Goal: Task Accomplishment & Management: Use online tool/utility

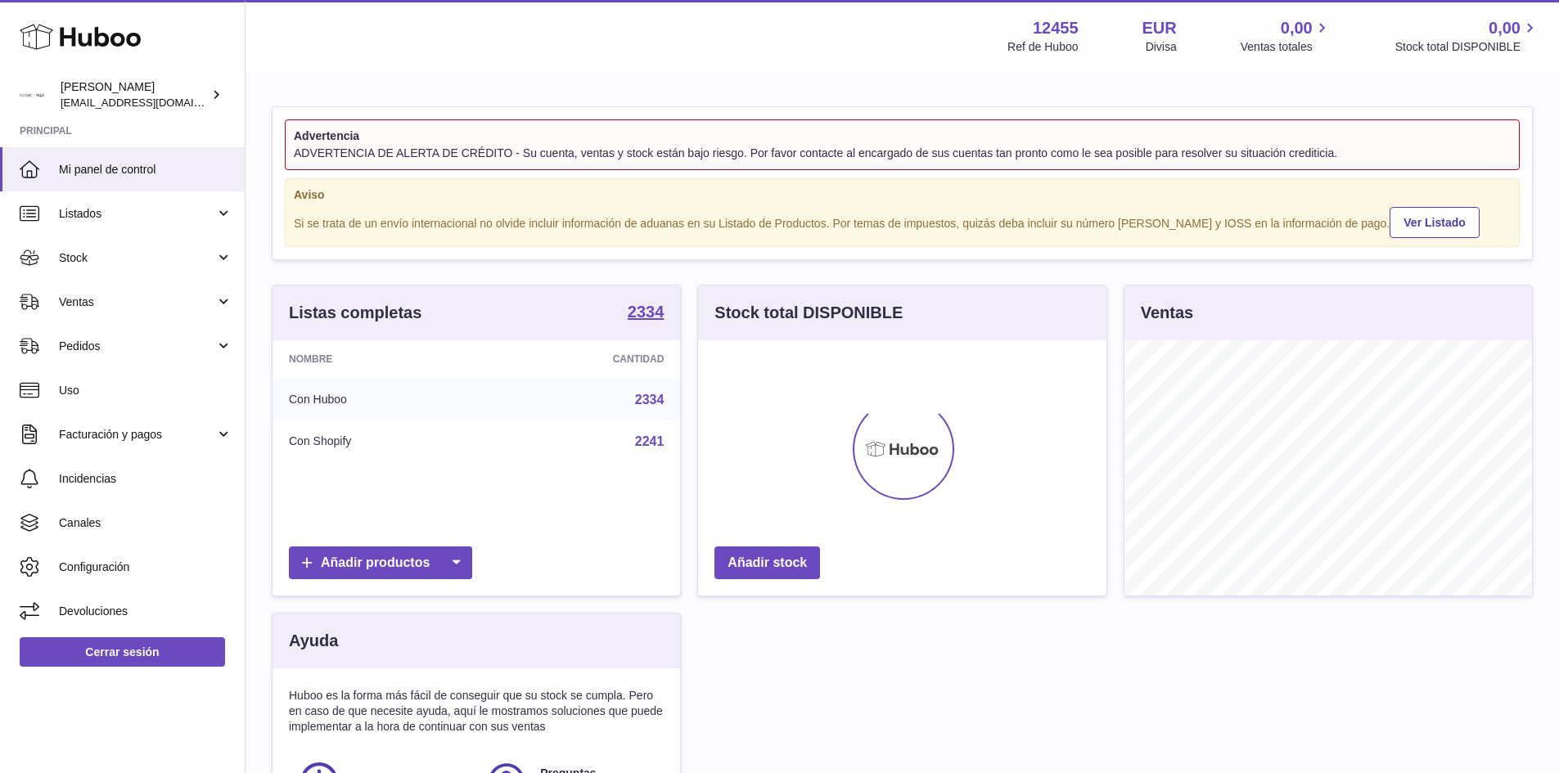
scroll to position [255, 408]
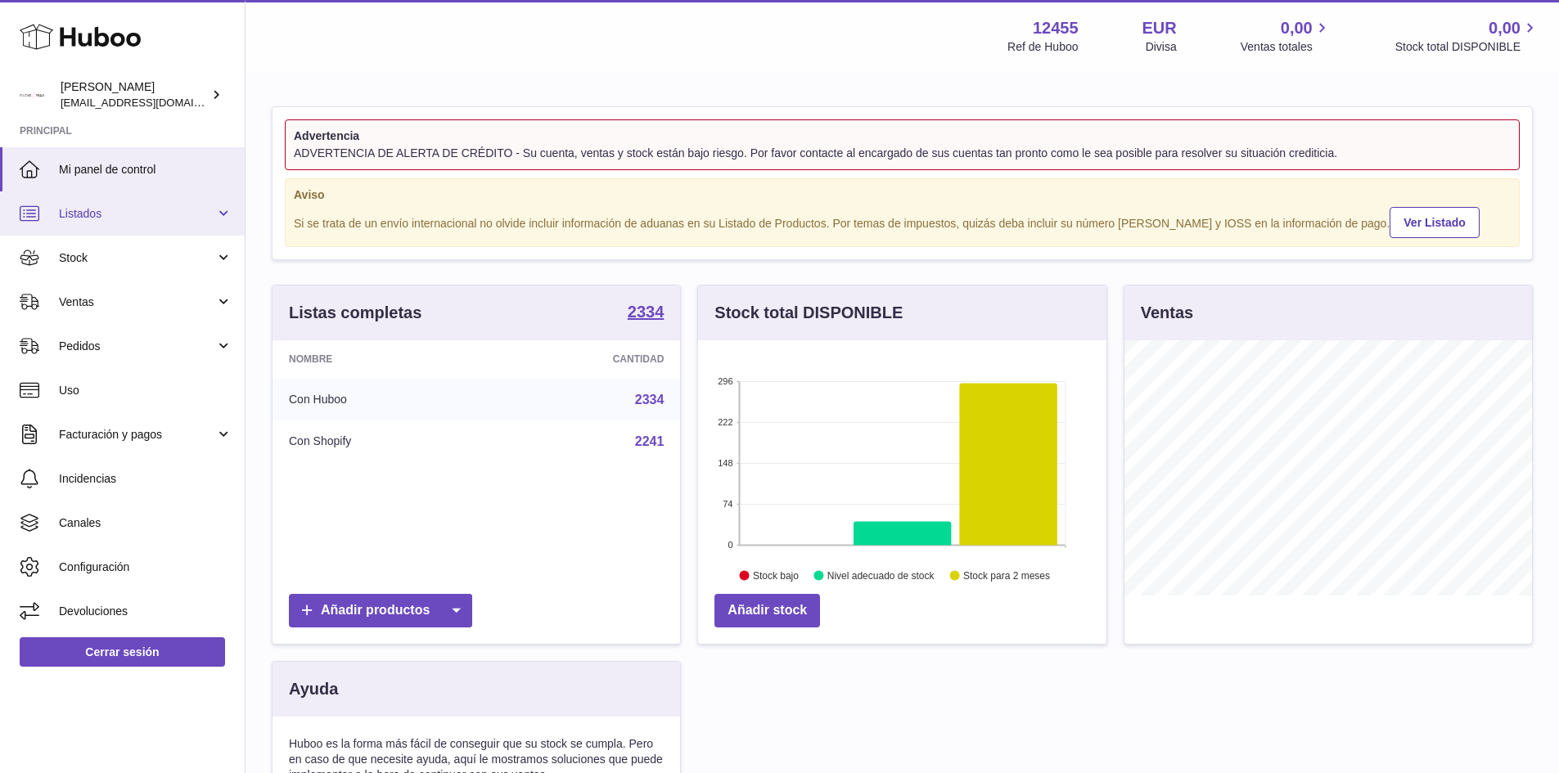
click at [131, 215] on span "Listados" at bounding box center [137, 214] width 156 height 16
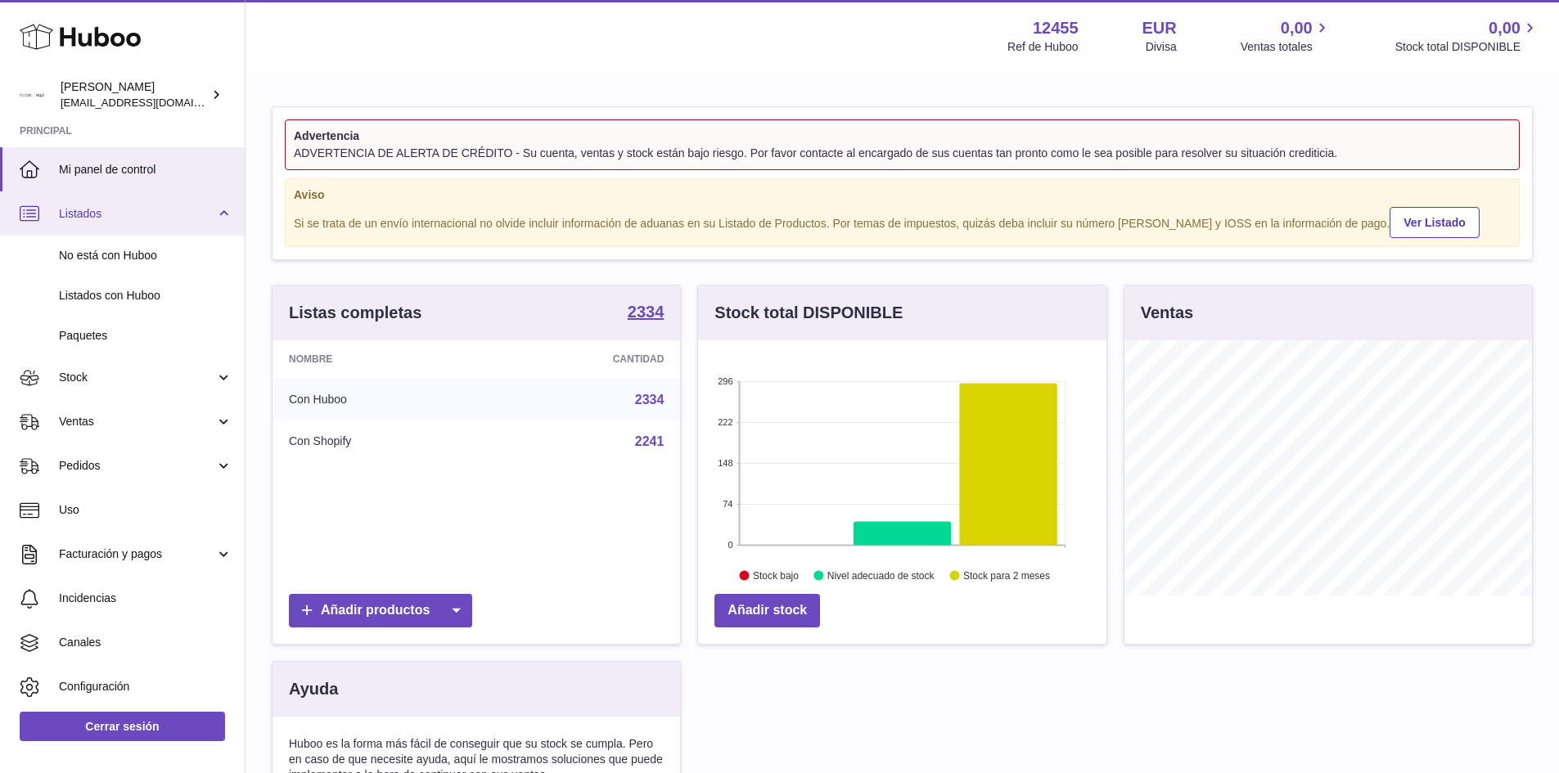
click at [131, 215] on span "Listados" at bounding box center [137, 214] width 156 height 16
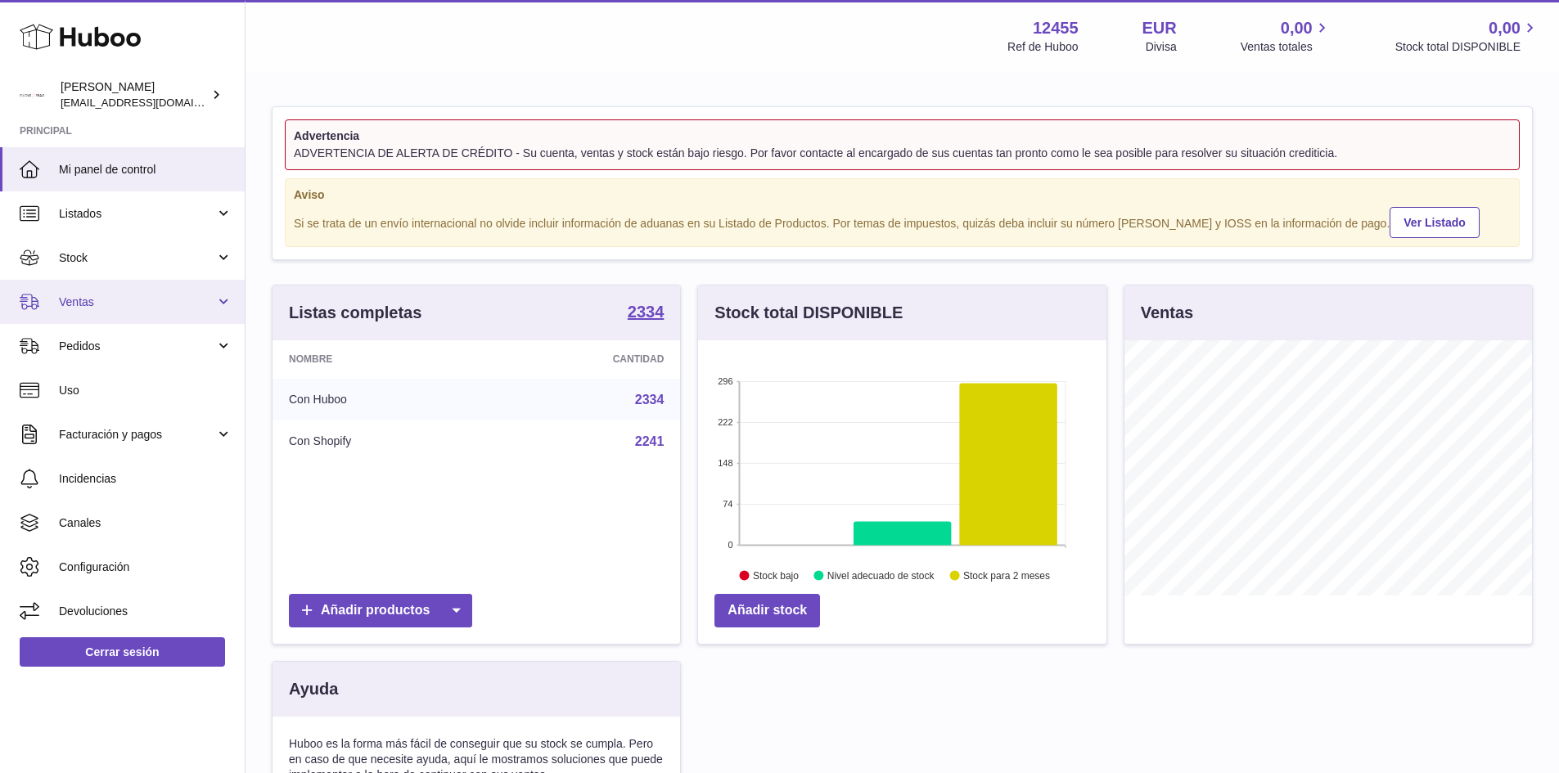
click at [95, 296] on span "Ventas" at bounding box center [137, 303] width 156 height 16
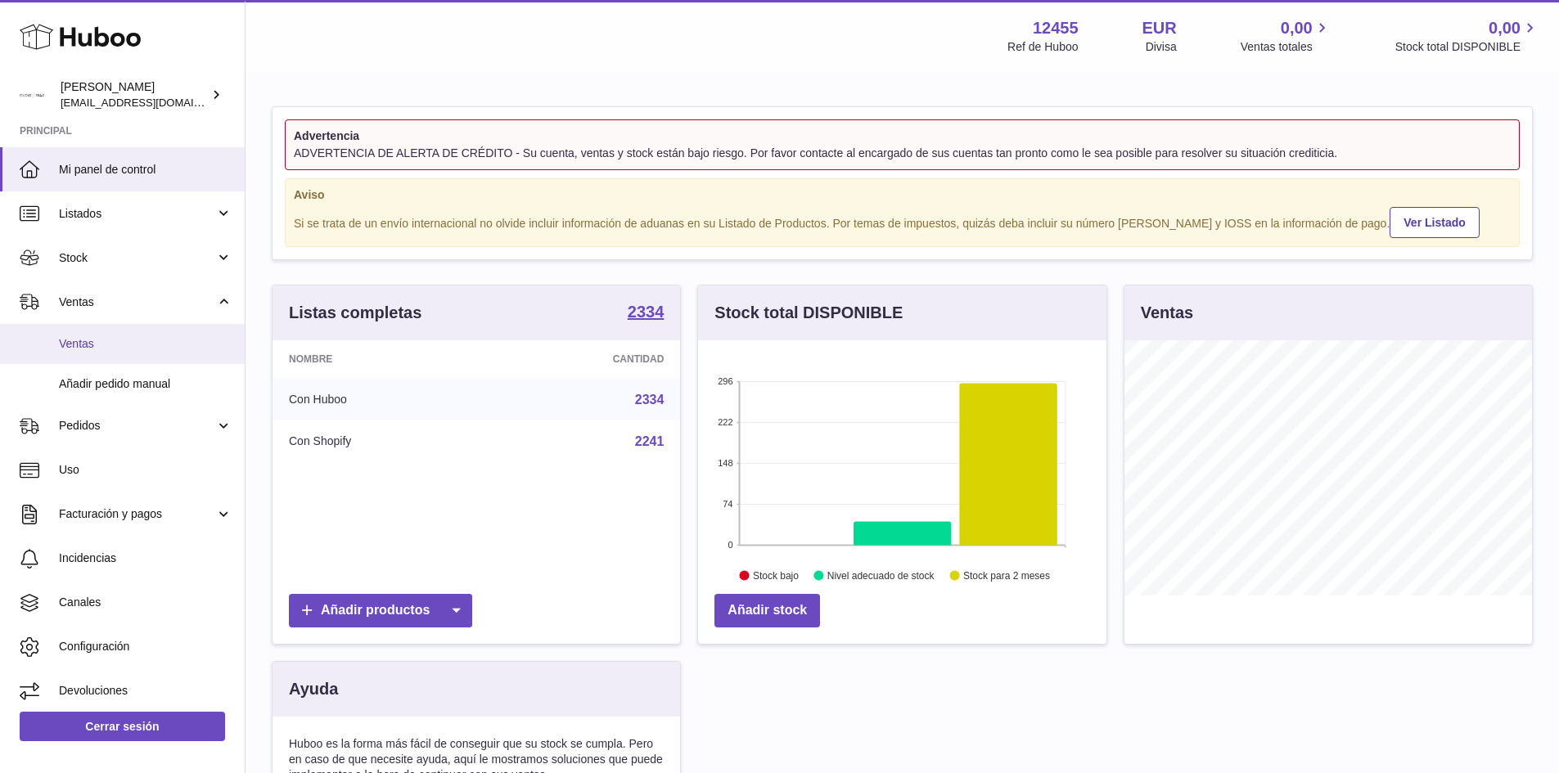
click at [86, 344] on span "Ventas" at bounding box center [145, 344] width 173 height 16
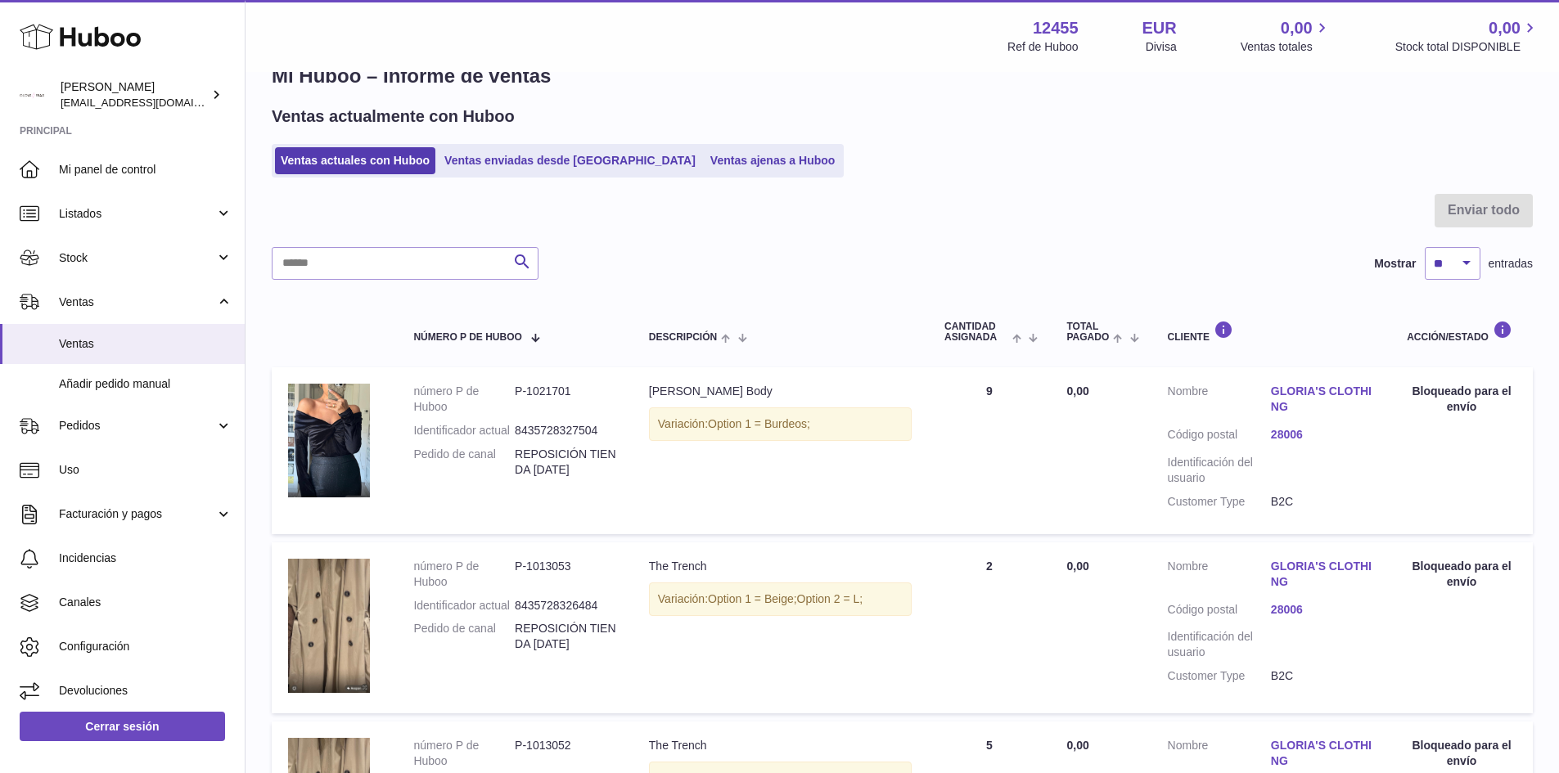
scroll to position [82, 0]
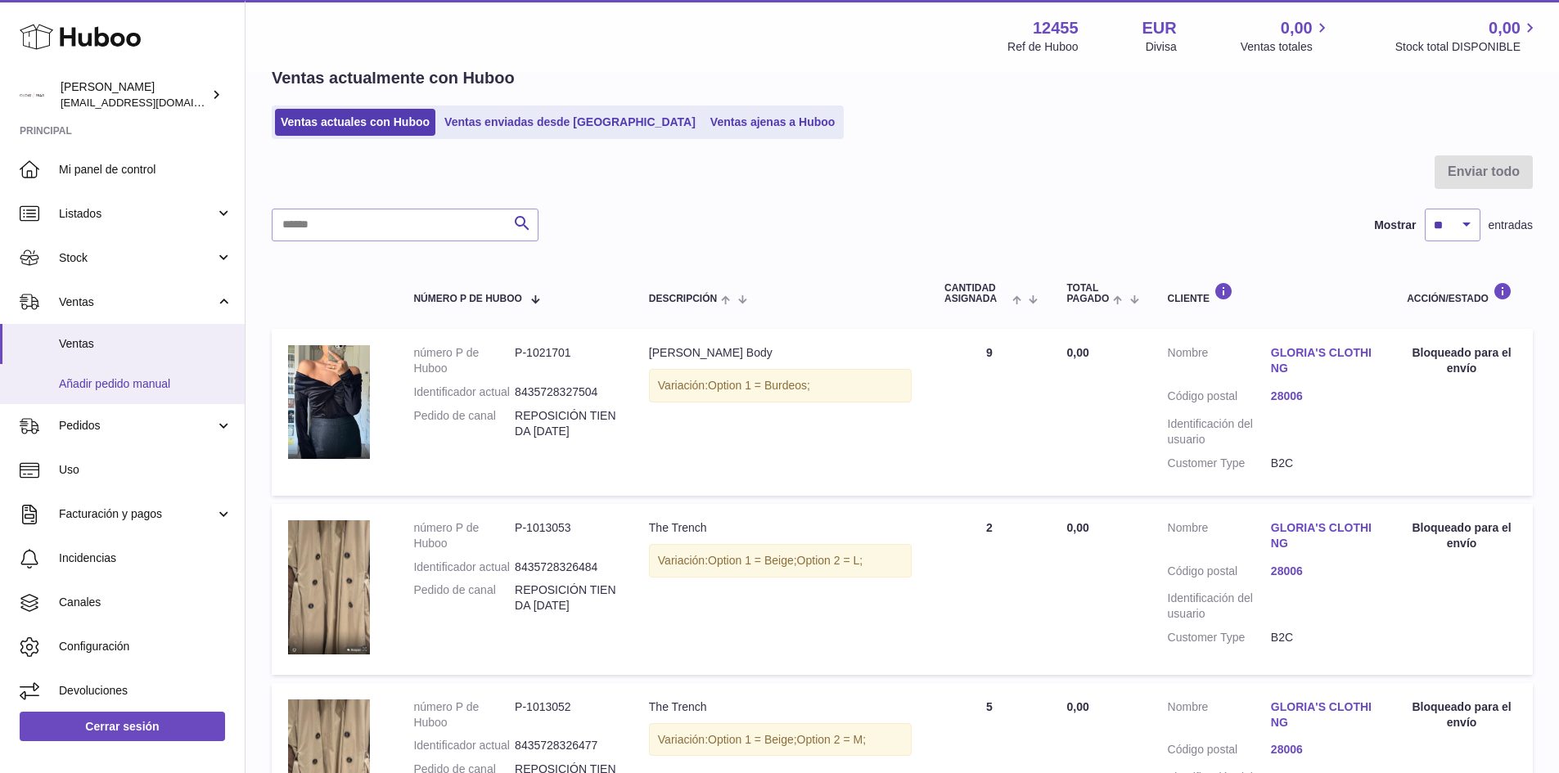
click at [145, 385] on span "Añadir pedido manual" at bounding box center [145, 384] width 173 height 16
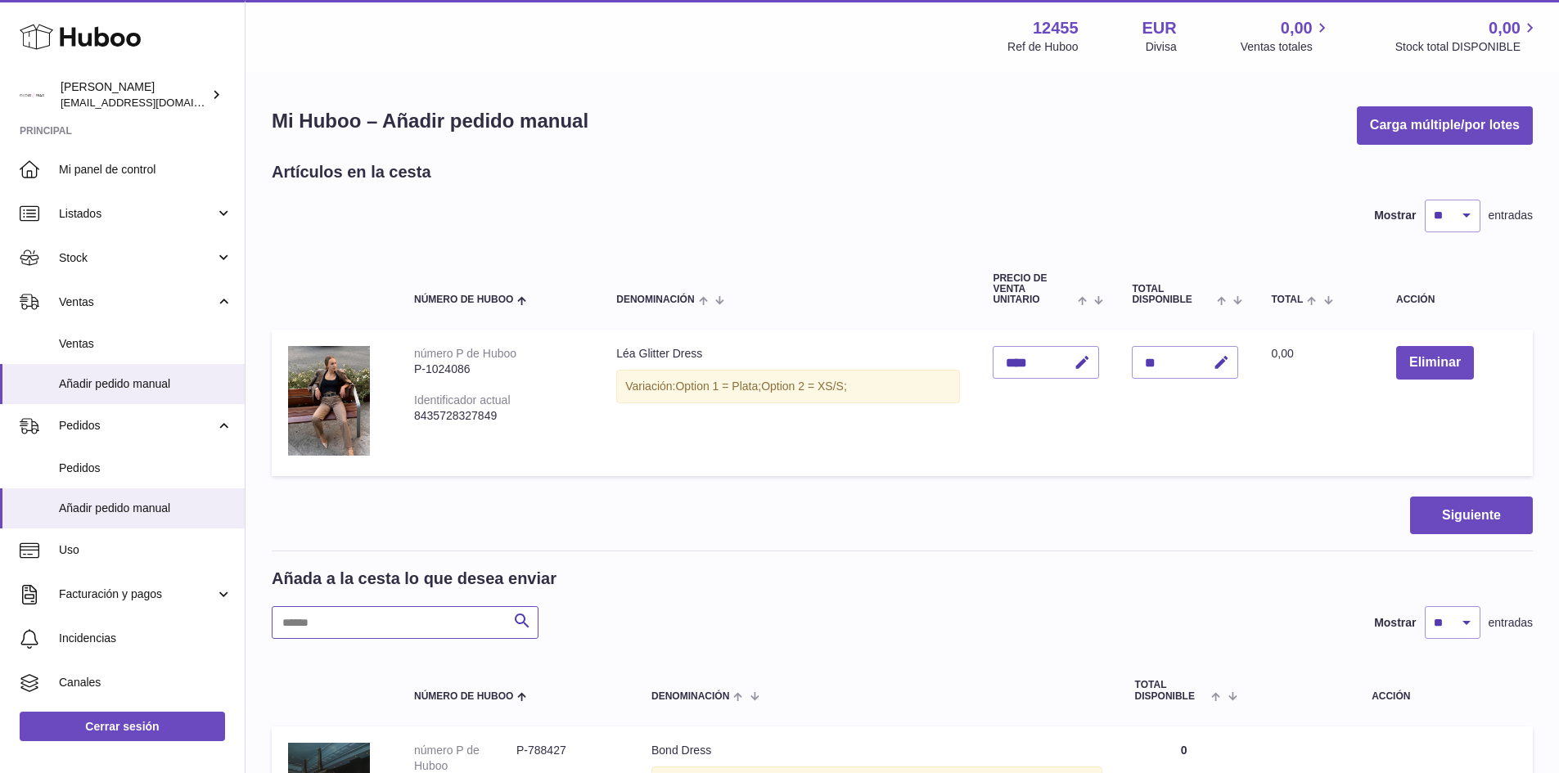
click at [335, 611] on input "text" at bounding box center [405, 622] width 267 height 33
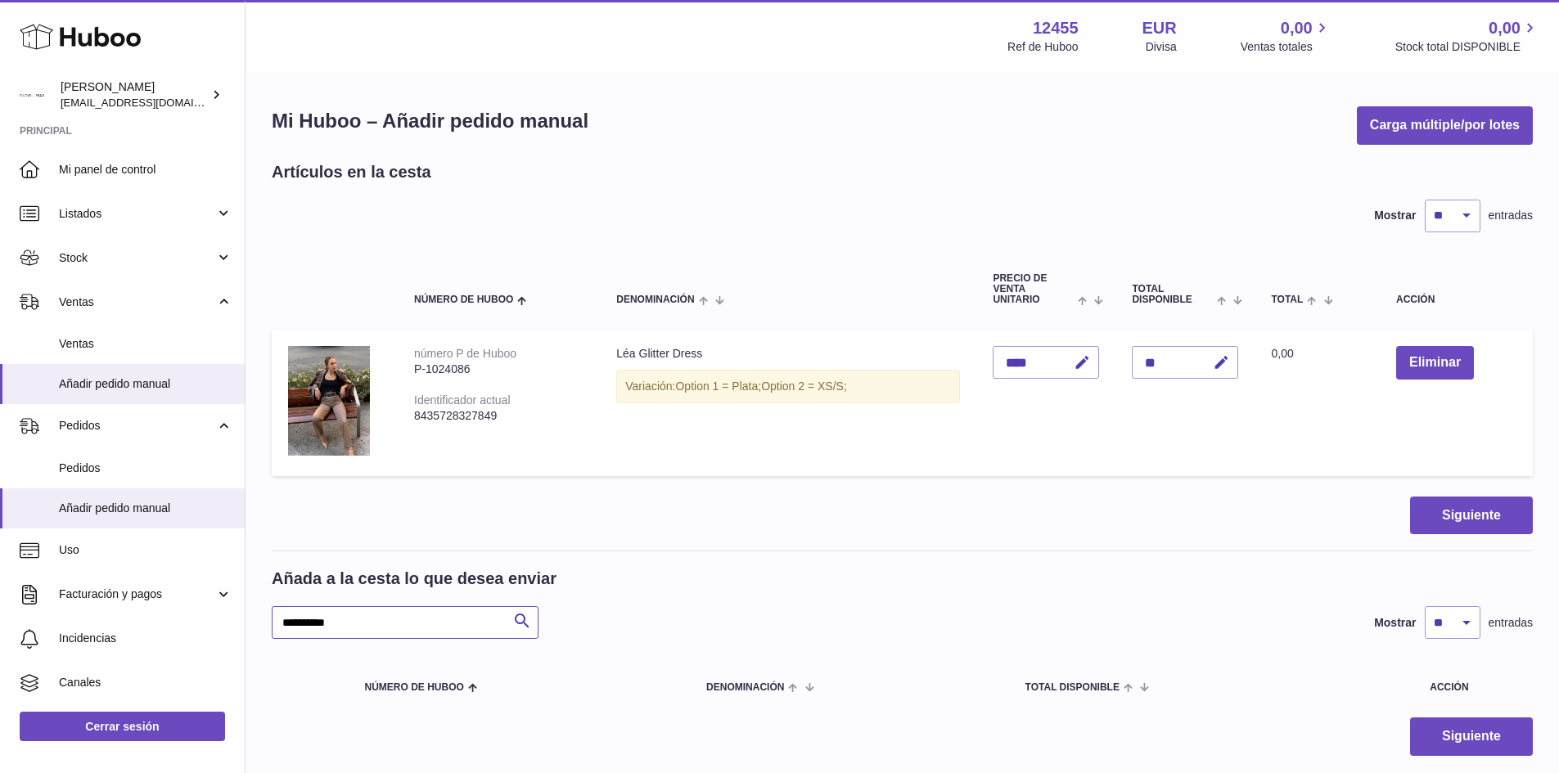
click at [303, 628] on input "**********" at bounding box center [405, 622] width 267 height 33
type input "**********"
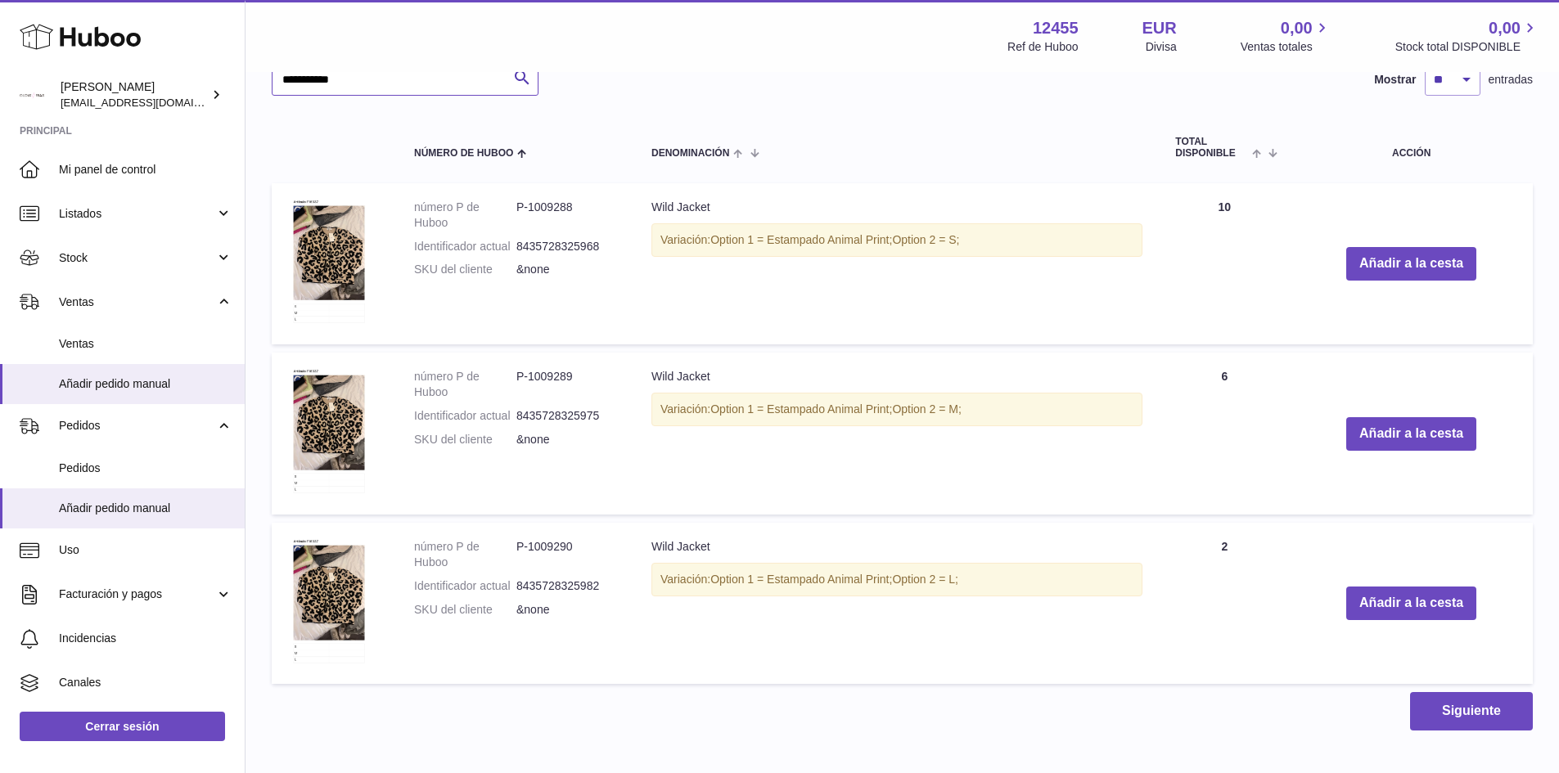
scroll to position [466, 0]
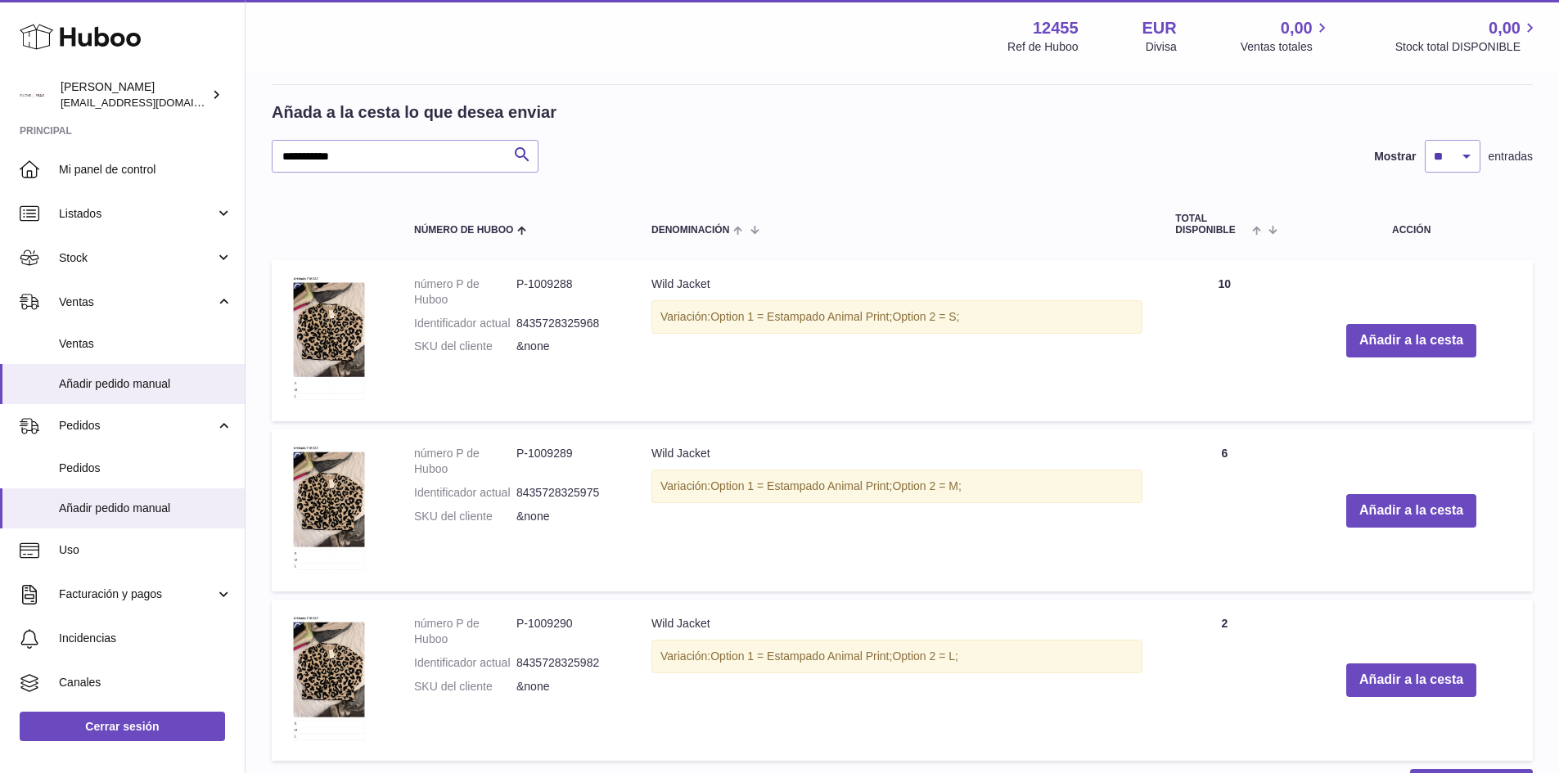
click at [1420, 322] on td "Añadir a la cesta" at bounding box center [1410, 341] width 243 height 162
click at [1420, 339] on button "Añadir a la cesta" at bounding box center [1411, 341] width 130 height 34
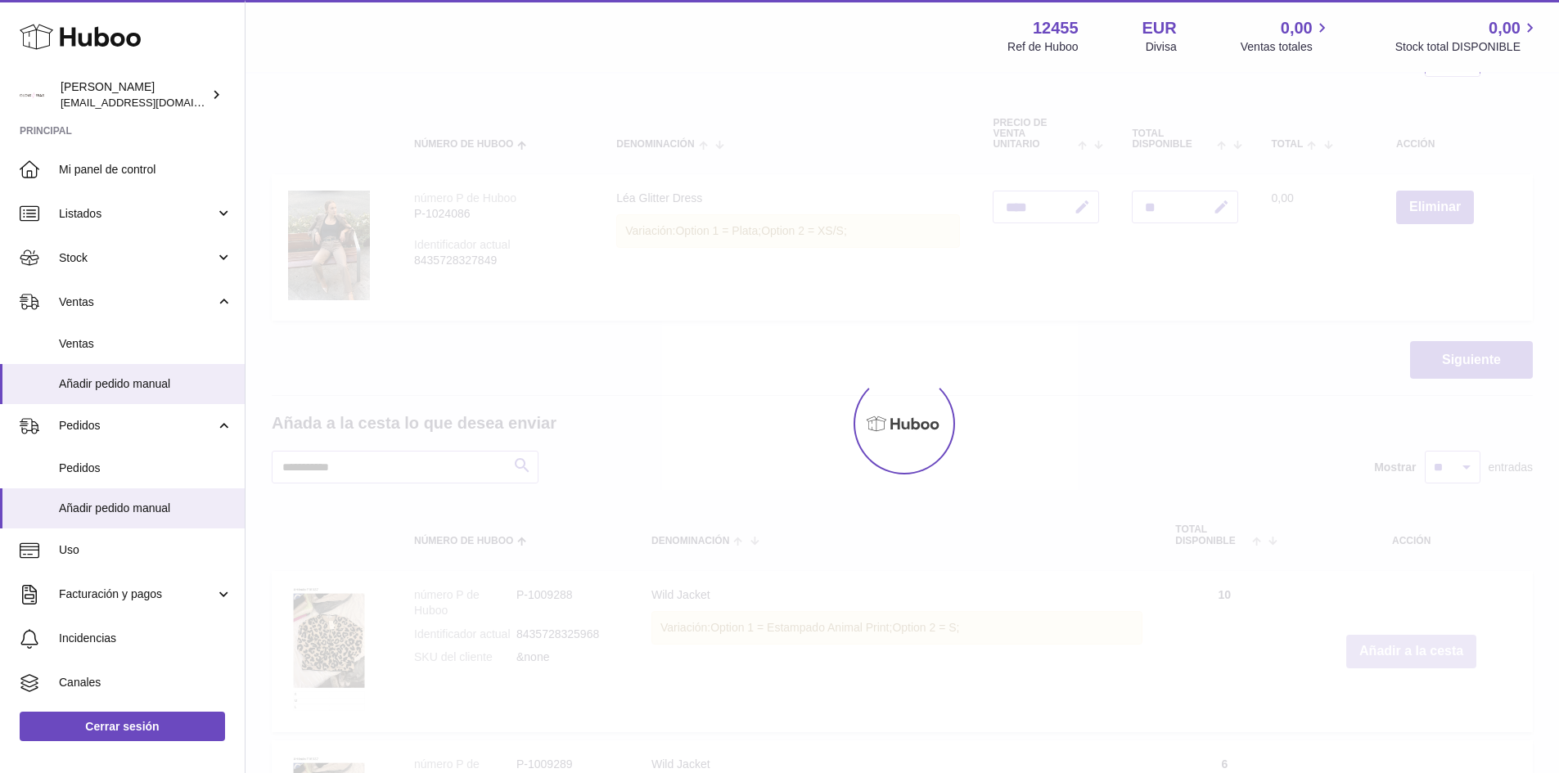
scroll to position [0, 0]
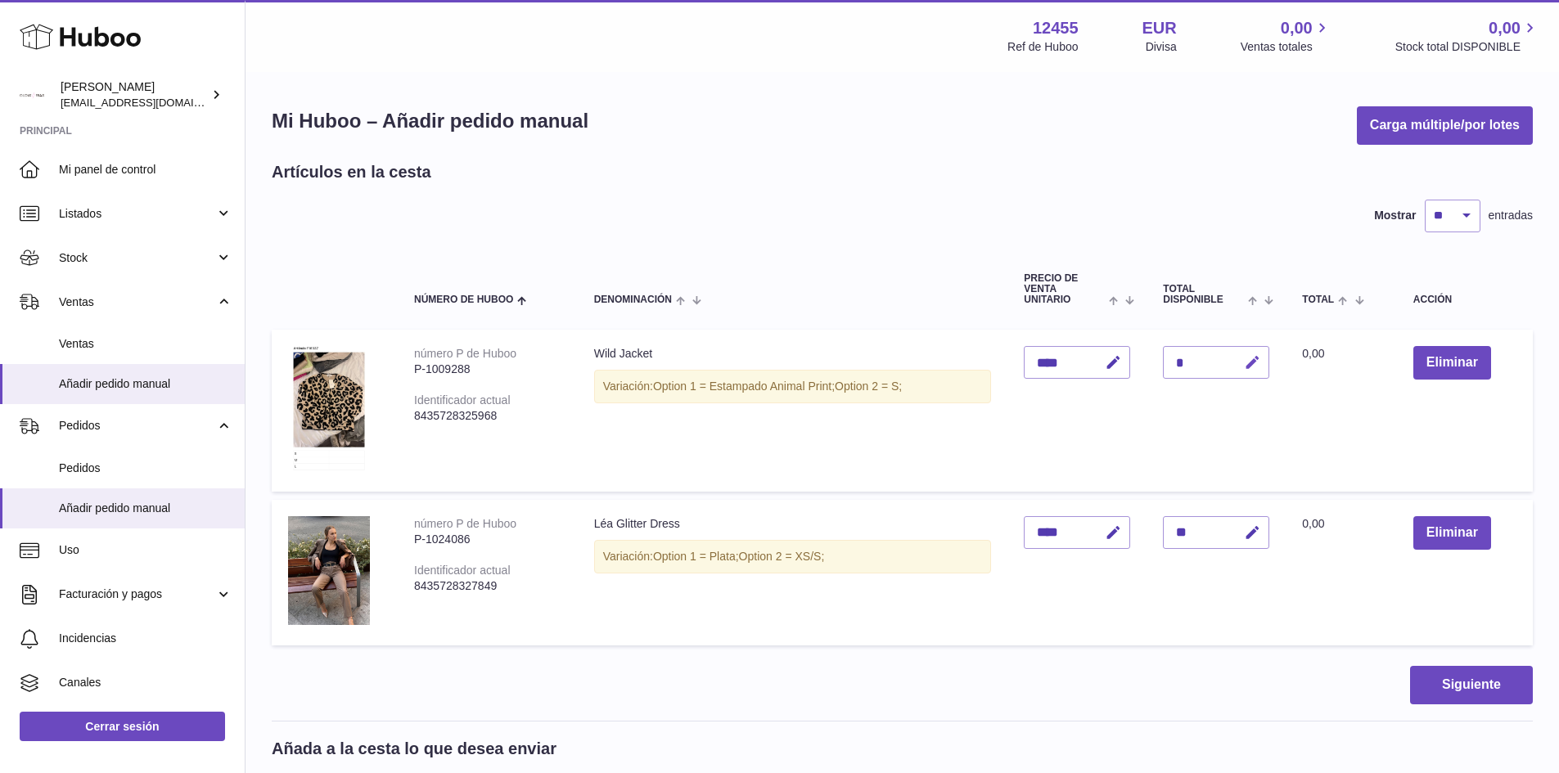
click at [1255, 364] on icon "button" at bounding box center [1252, 362] width 17 height 17
type input "**"
click at [1255, 361] on icon "submit" at bounding box center [1252, 362] width 15 height 15
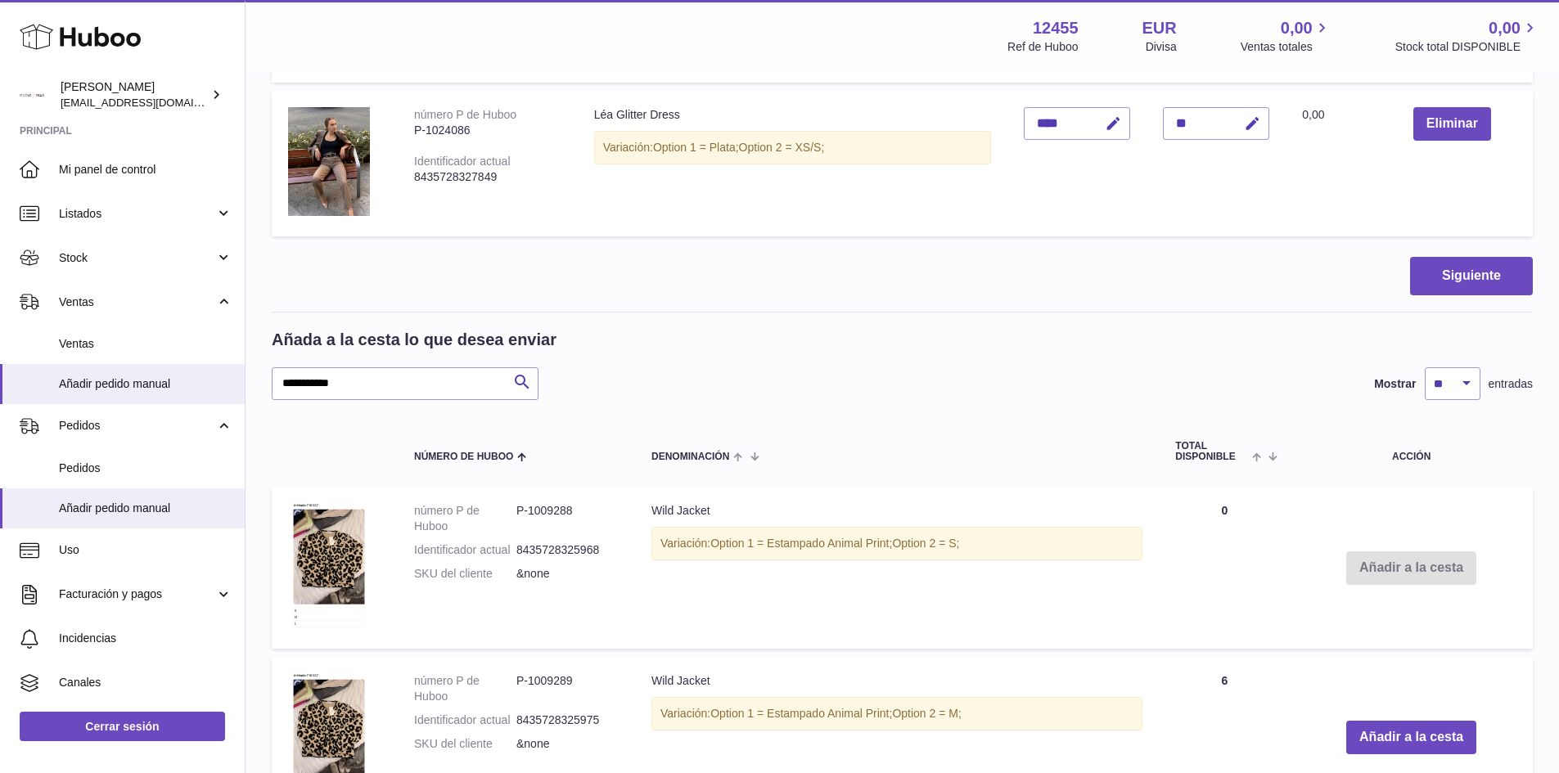
scroll to position [573, 0]
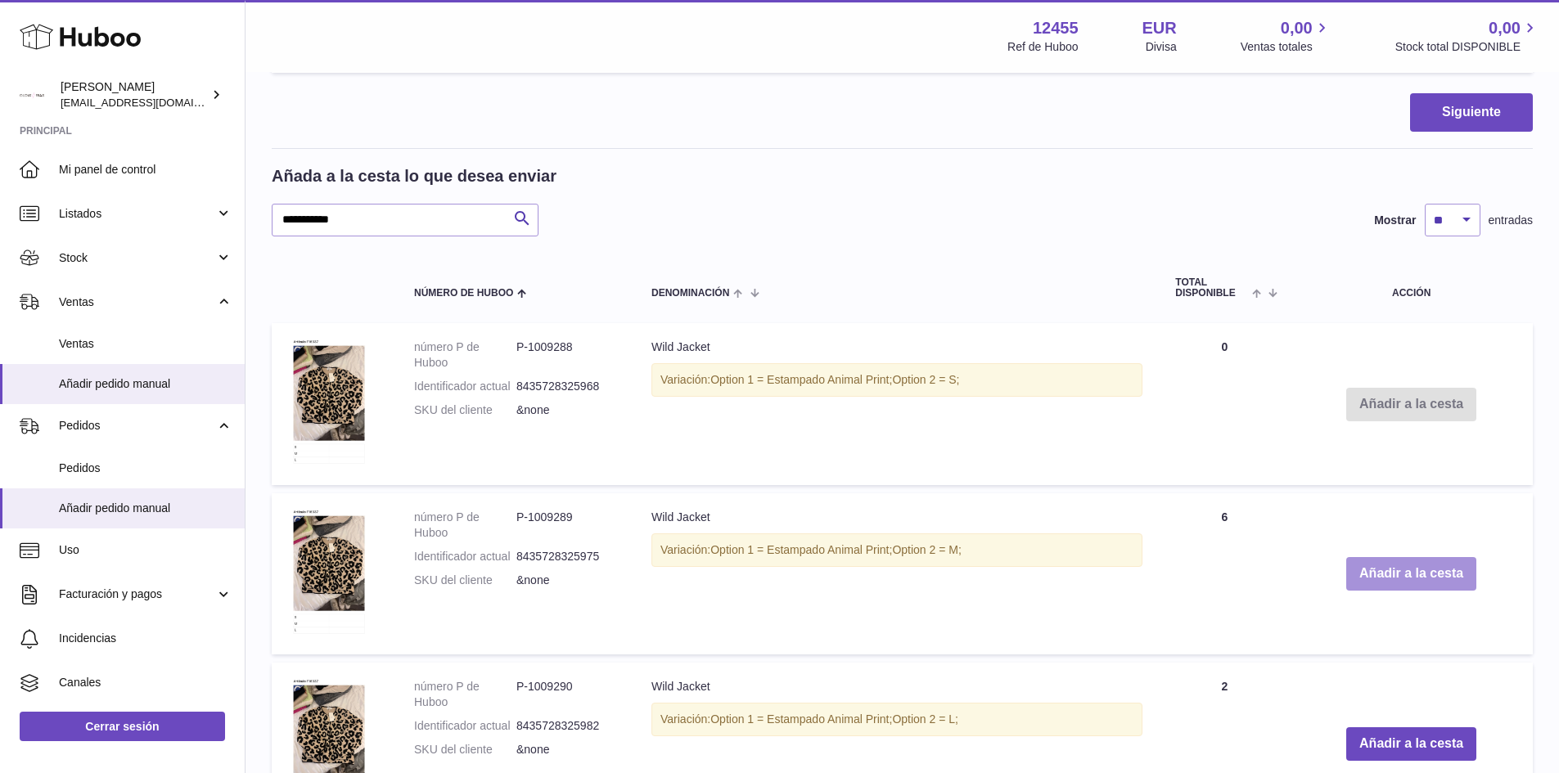
click at [1393, 586] on button "Añadir a la cesta" at bounding box center [1411, 574] width 130 height 34
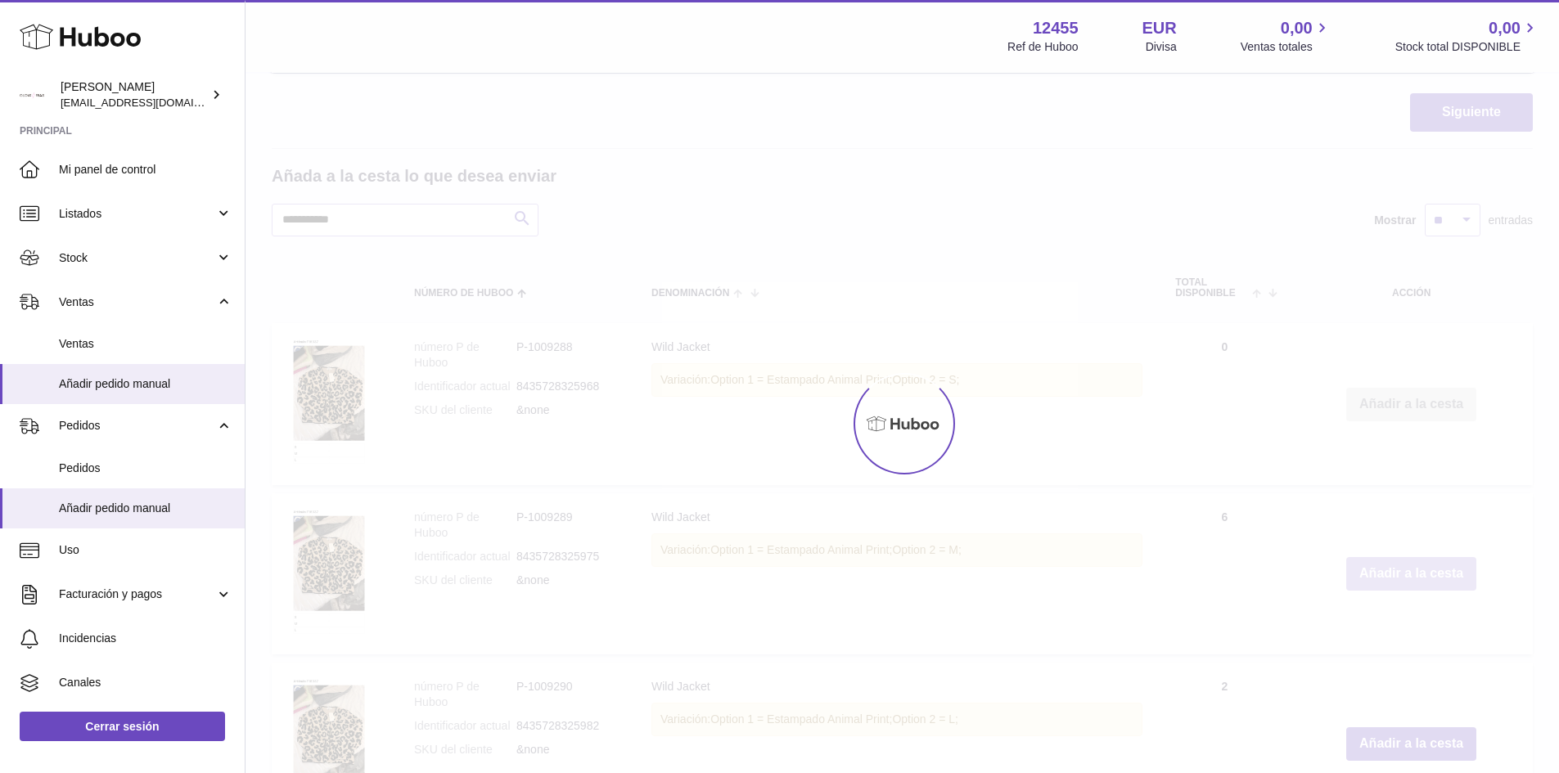
scroll to position [0, 0]
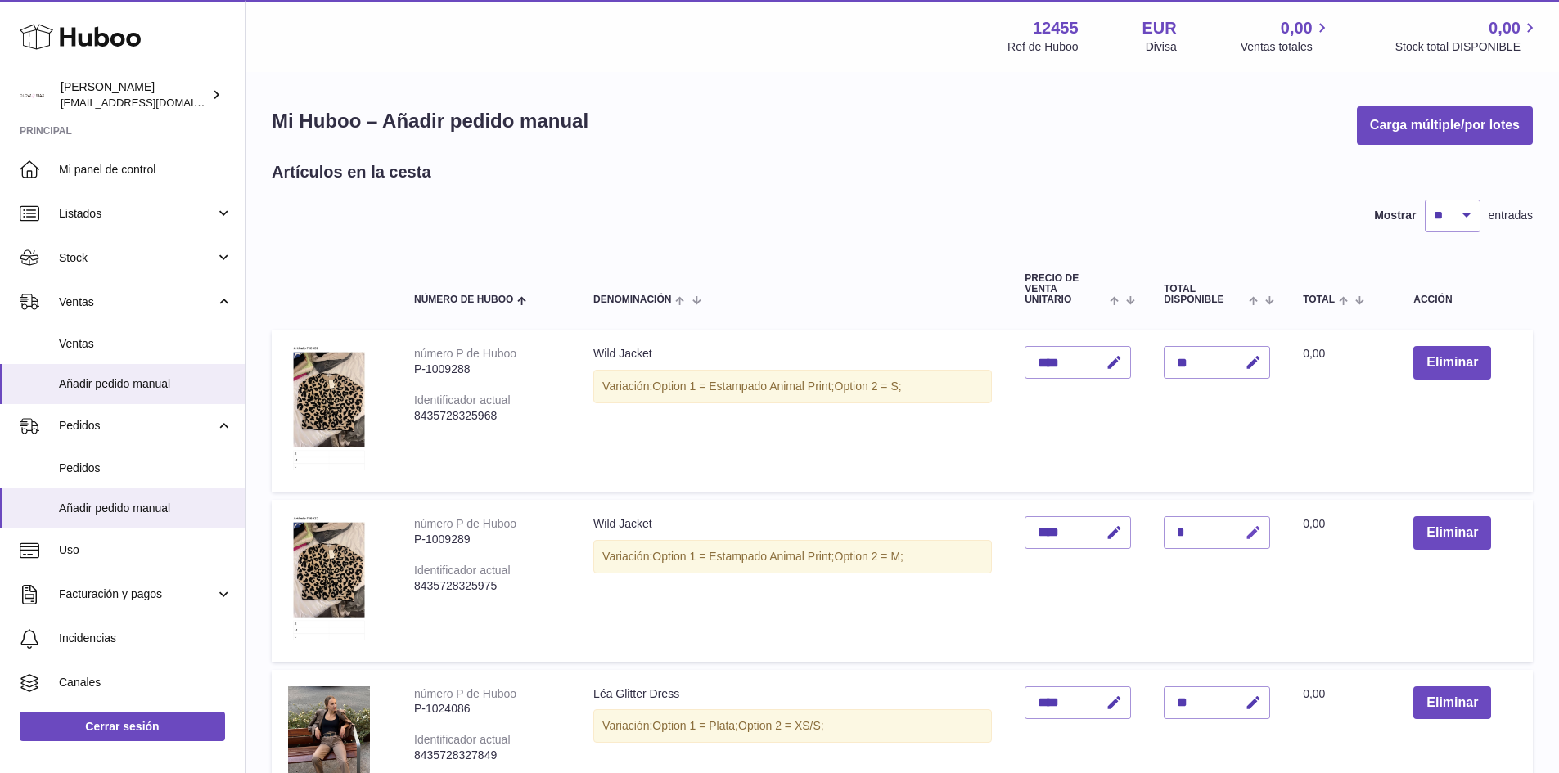
click at [1253, 529] on icon "button" at bounding box center [1252, 532] width 17 height 17
click at [1208, 528] on button "button" at bounding box center [1217, 533] width 31 height 26
click at [1262, 520] on button "button" at bounding box center [1250, 533] width 38 height 34
type input "*"
click at [1264, 536] on button "submit" at bounding box center [1250, 533] width 31 height 26
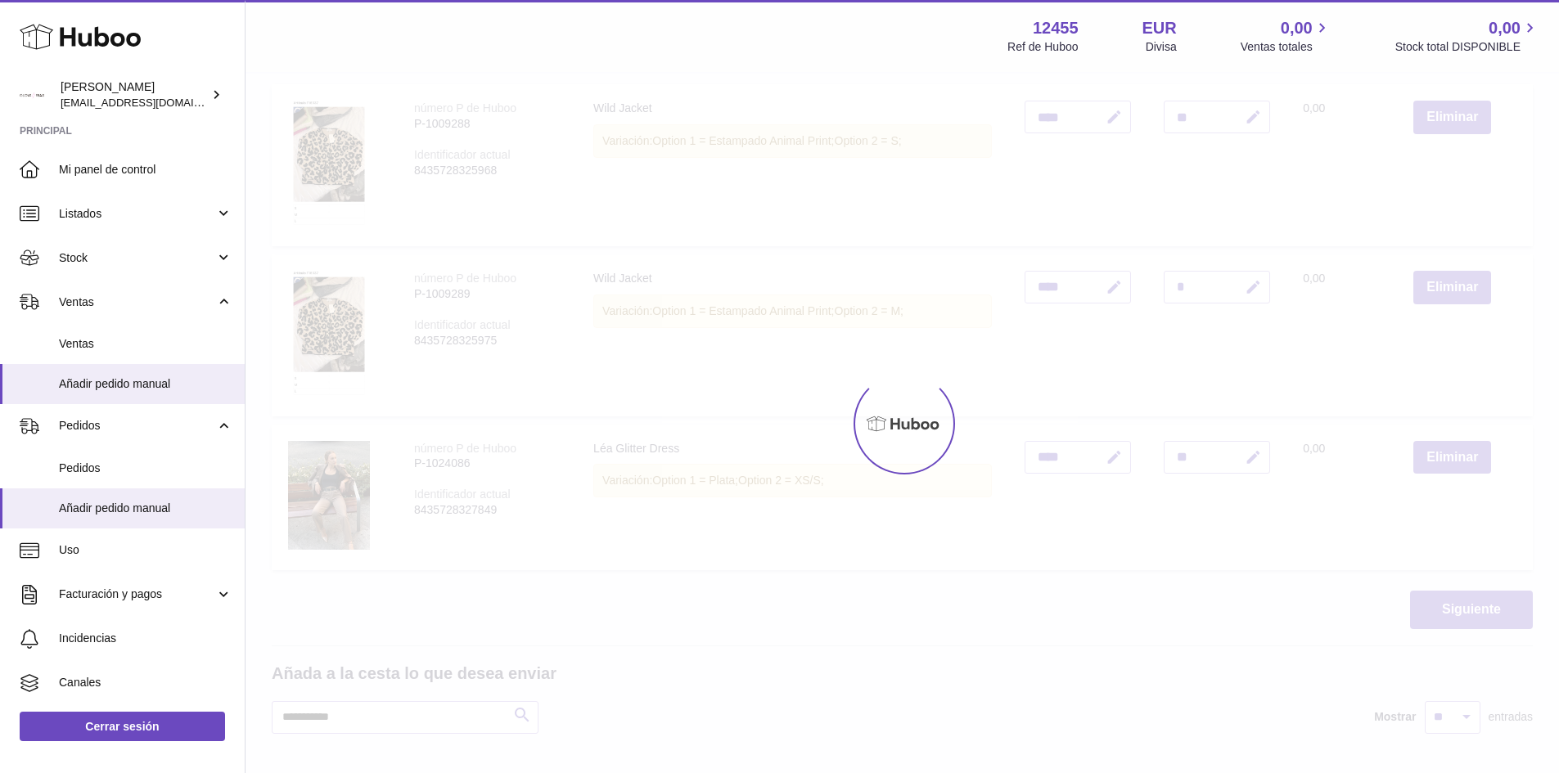
scroll to position [818, 0]
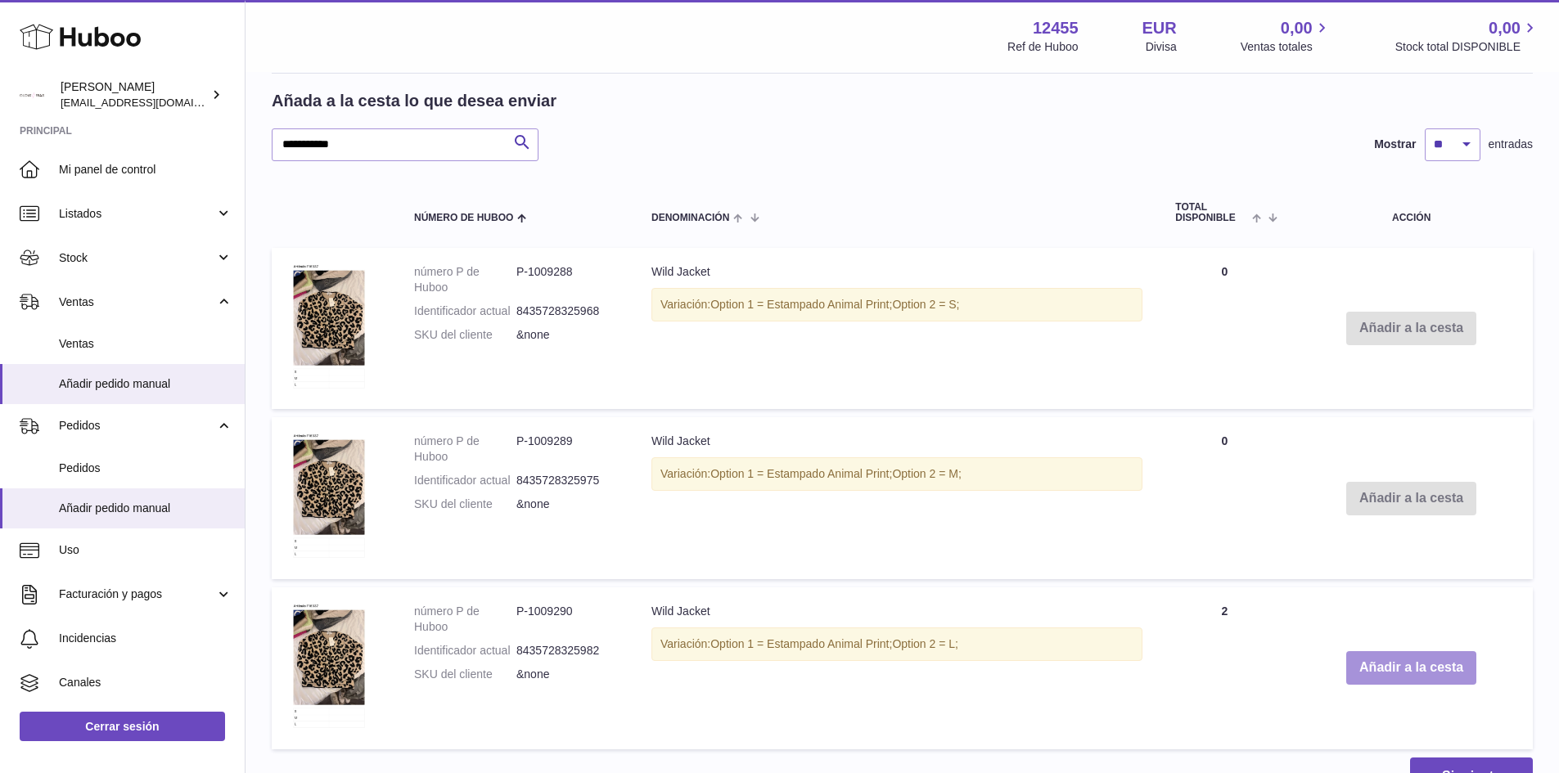
click at [1404, 678] on button "Añadir a la cesta" at bounding box center [1411, 668] width 130 height 34
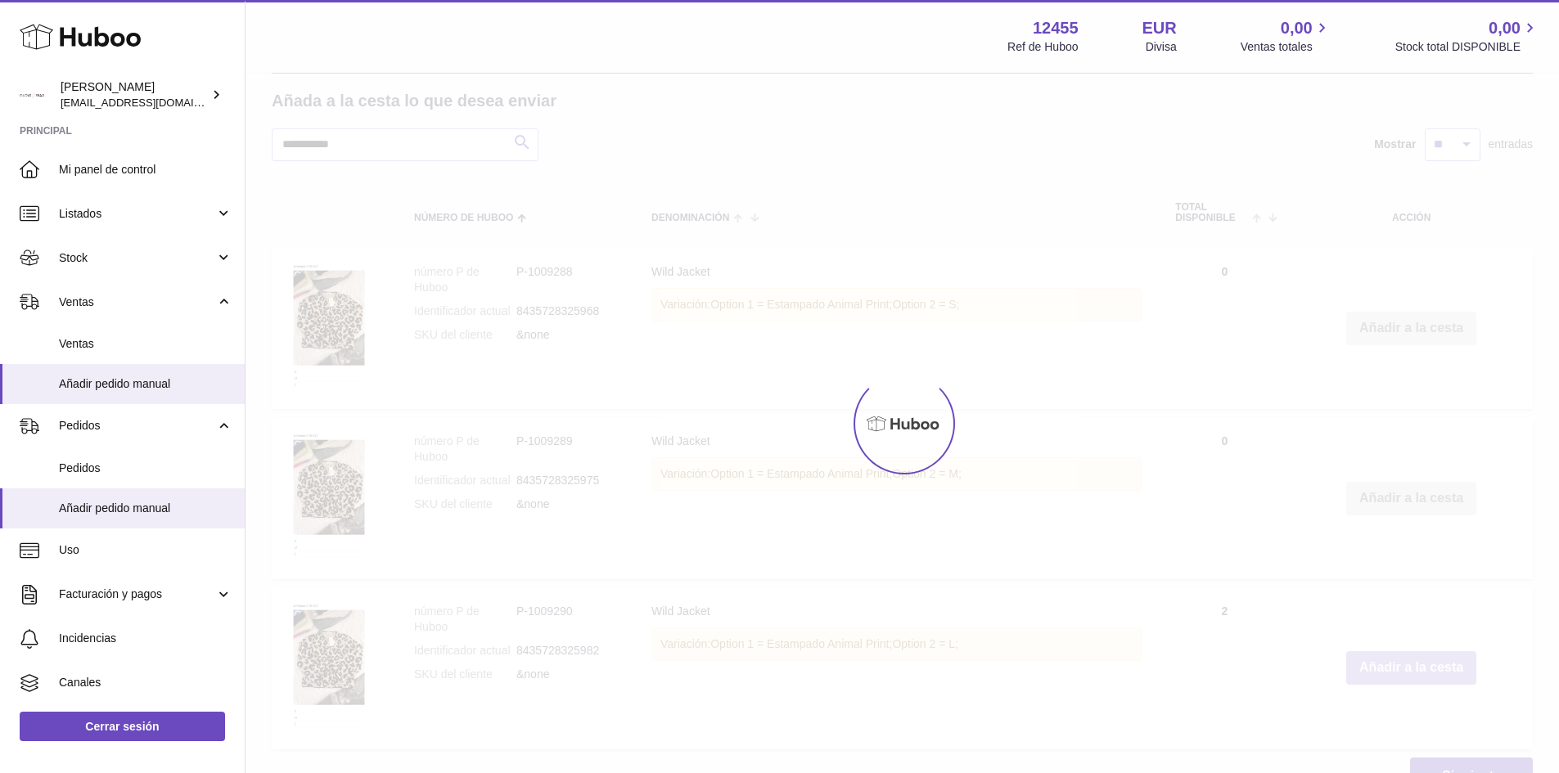
scroll to position [245, 0]
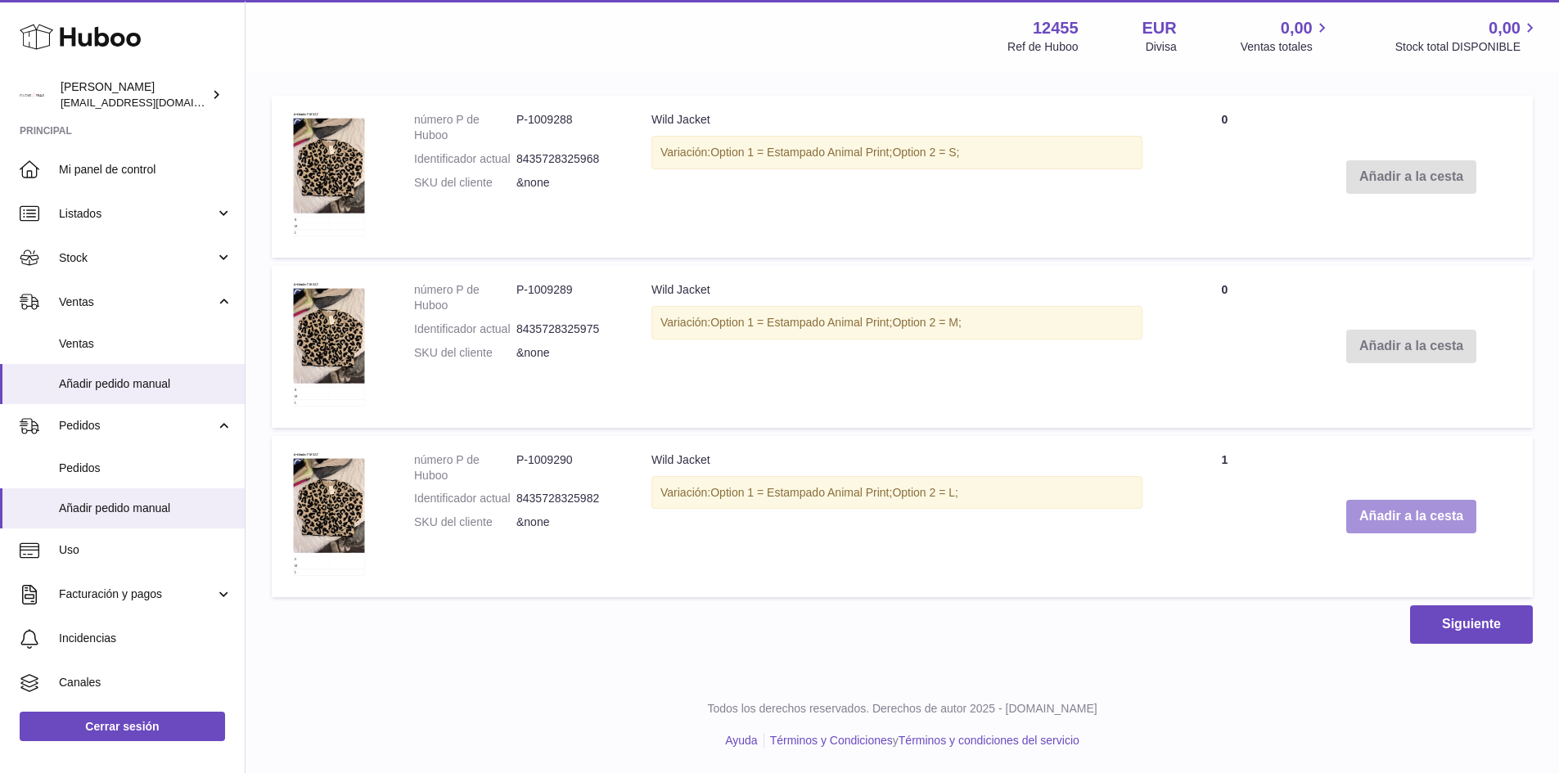
click at [1411, 520] on button "Añadir a la cesta" at bounding box center [1411, 517] width 130 height 34
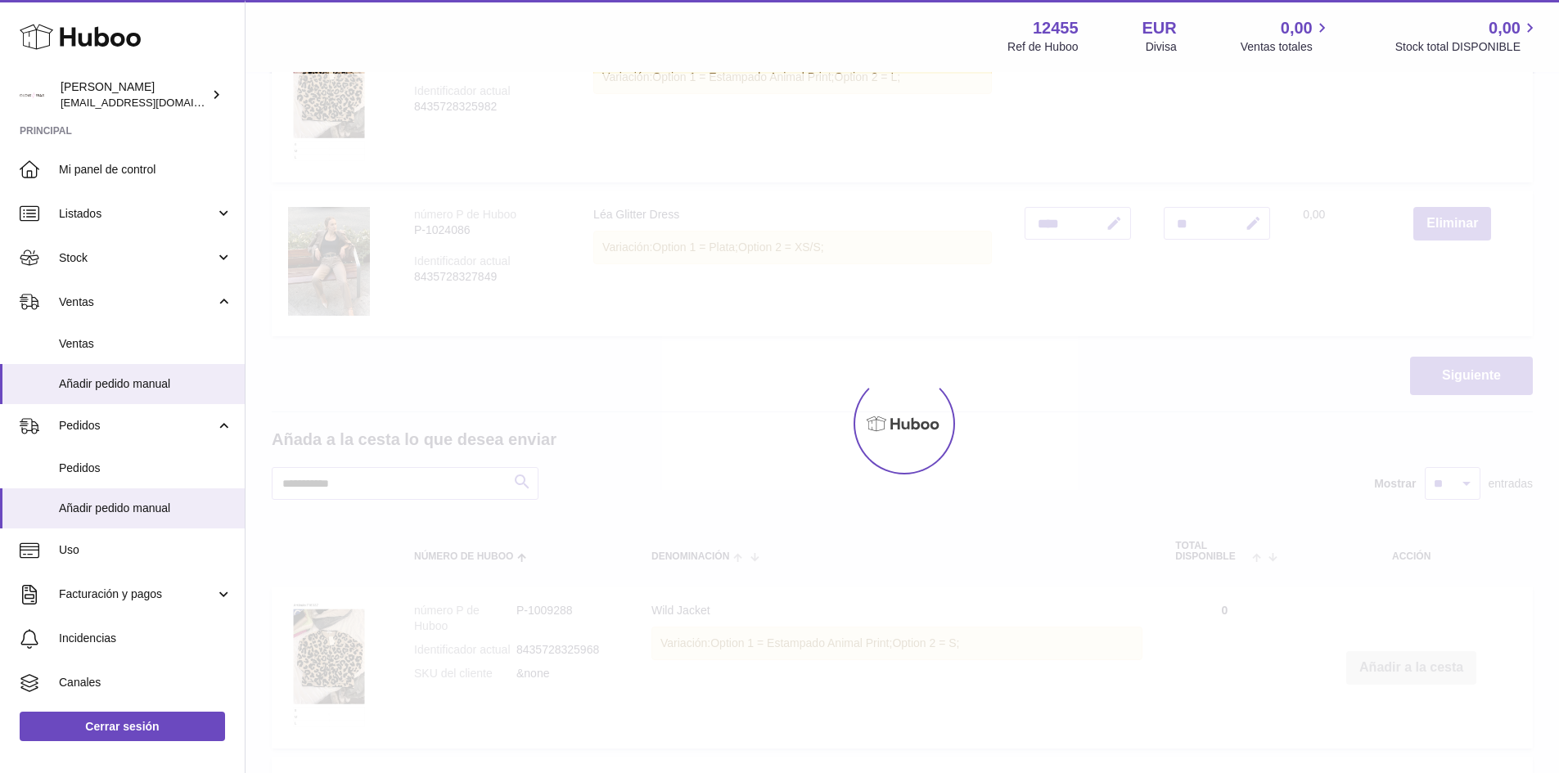
type input "*"
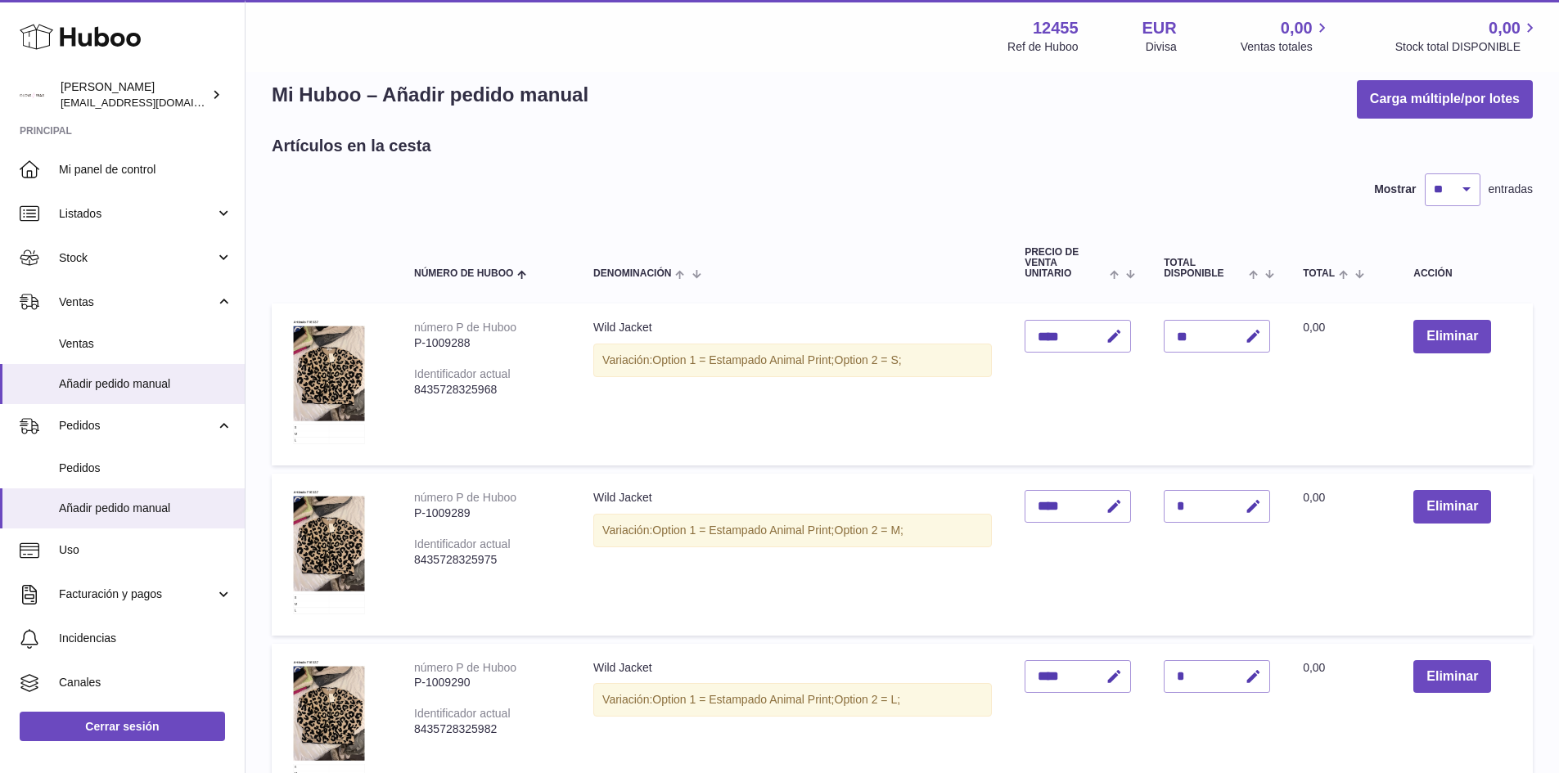
scroll to position [0, 0]
